Goal: Manage account settings

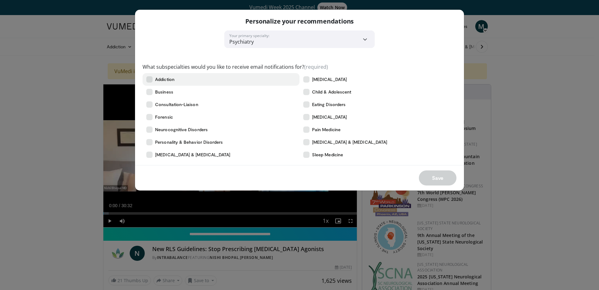
click at [147, 78] on icon at bounding box center [149, 79] width 6 height 6
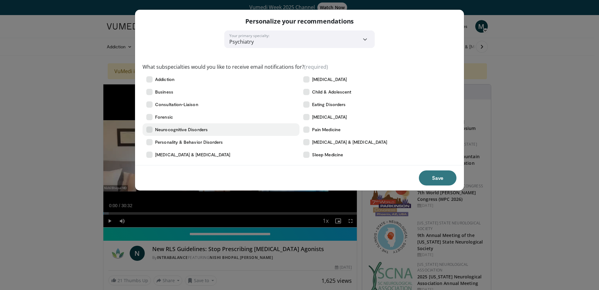
click at [148, 127] on icon at bounding box center [149, 129] width 6 height 6
click at [307, 118] on icon at bounding box center [307, 117] width 6 height 6
click at [309, 143] on icon at bounding box center [307, 142] width 6 height 6
click at [149, 140] on icon at bounding box center [149, 142] width 6 height 6
click at [152, 93] on icon at bounding box center [149, 92] width 6 height 6
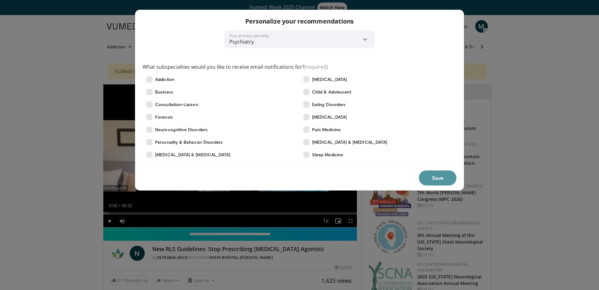
click at [436, 181] on button "Save" at bounding box center [438, 177] width 38 height 15
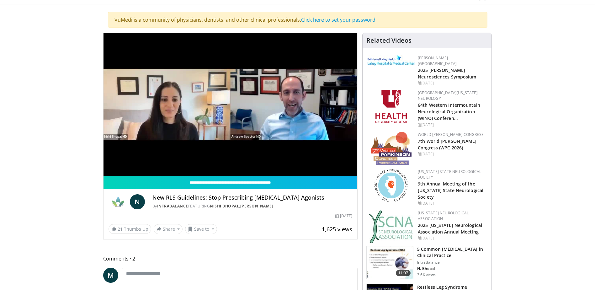
scroll to position [31, 0]
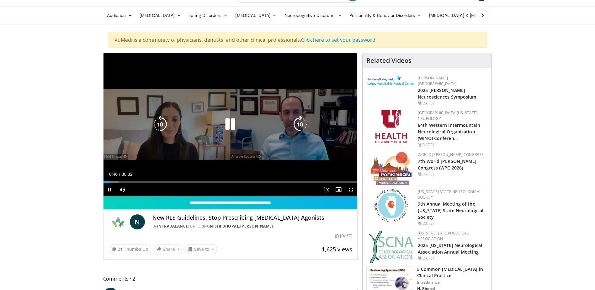
click at [230, 123] on icon "Video Player" at bounding box center [230, 124] width 18 height 18
